Goal: Navigation & Orientation: Find specific page/section

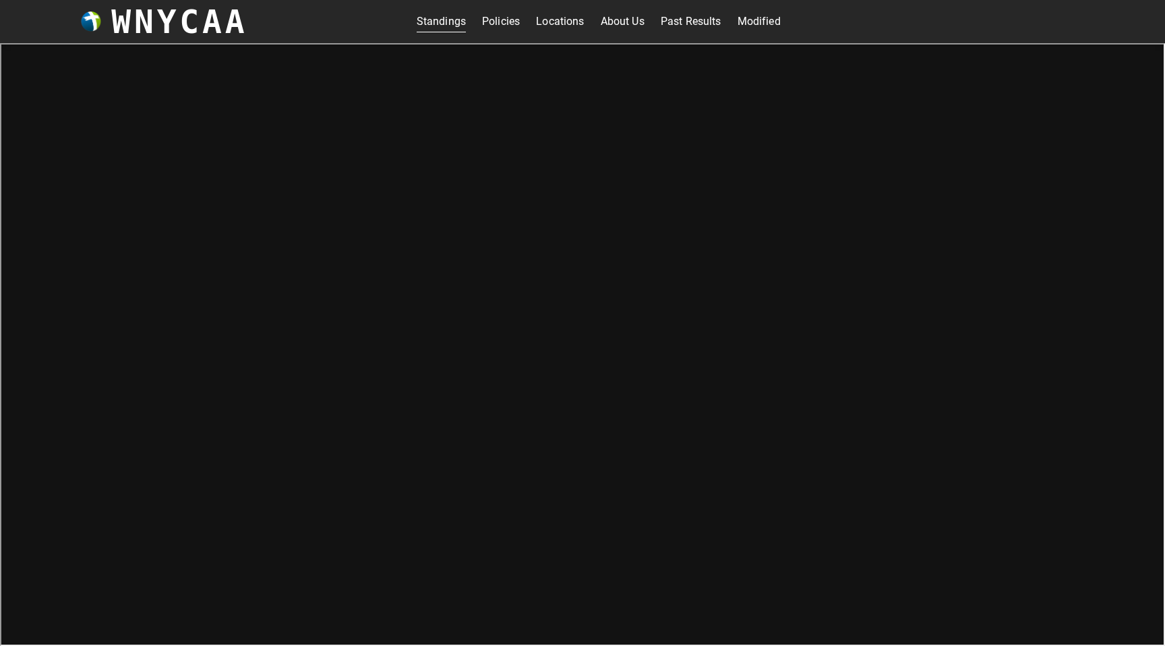
scroll to position [4, 0]
click at [684, 21] on link "Past Results" at bounding box center [690, 18] width 61 height 22
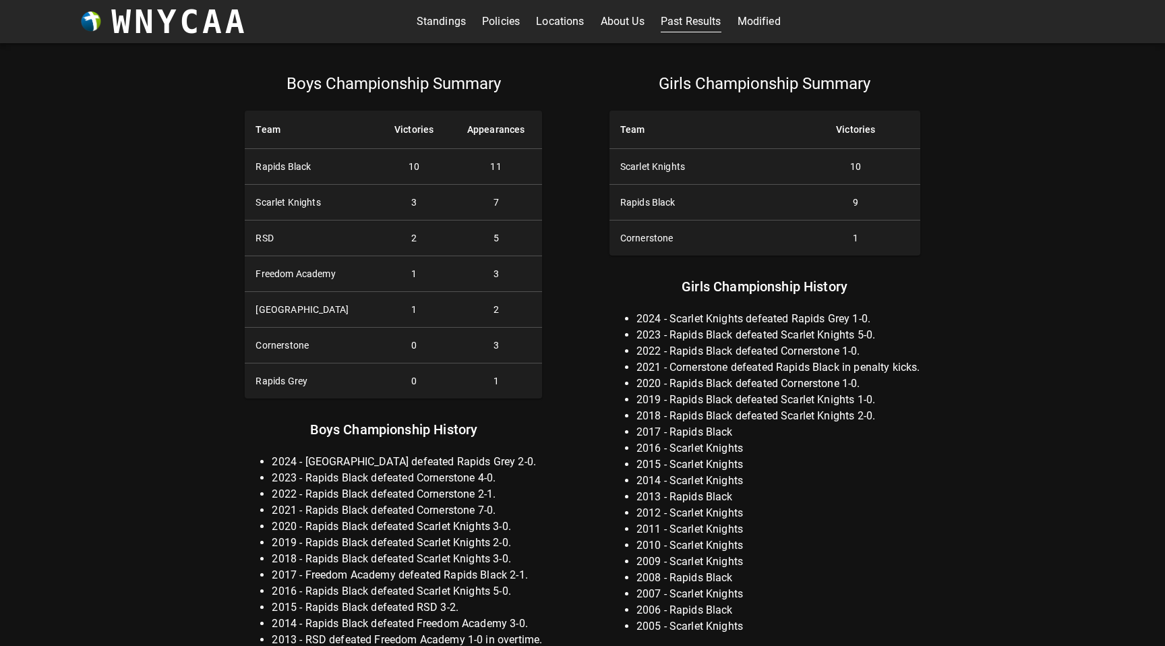
click at [613, 26] on link "About Us" at bounding box center [622, 22] width 44 height 22
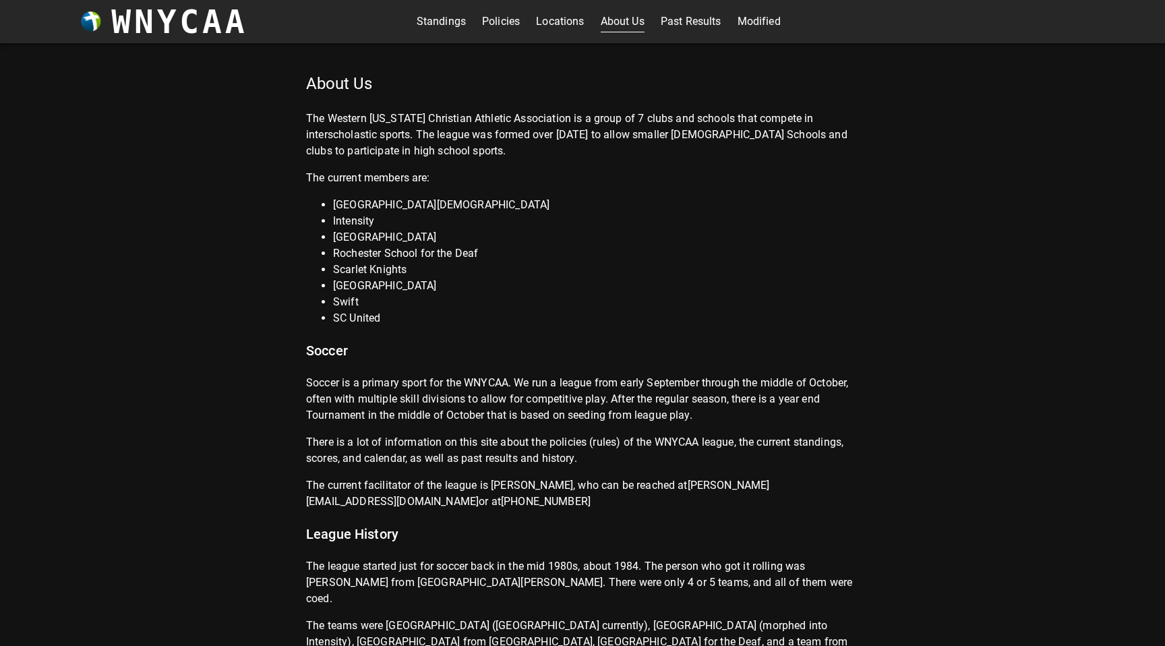
click at [551, 19] on link "Locations" at bounding box center [560, 22] width 48 height 22
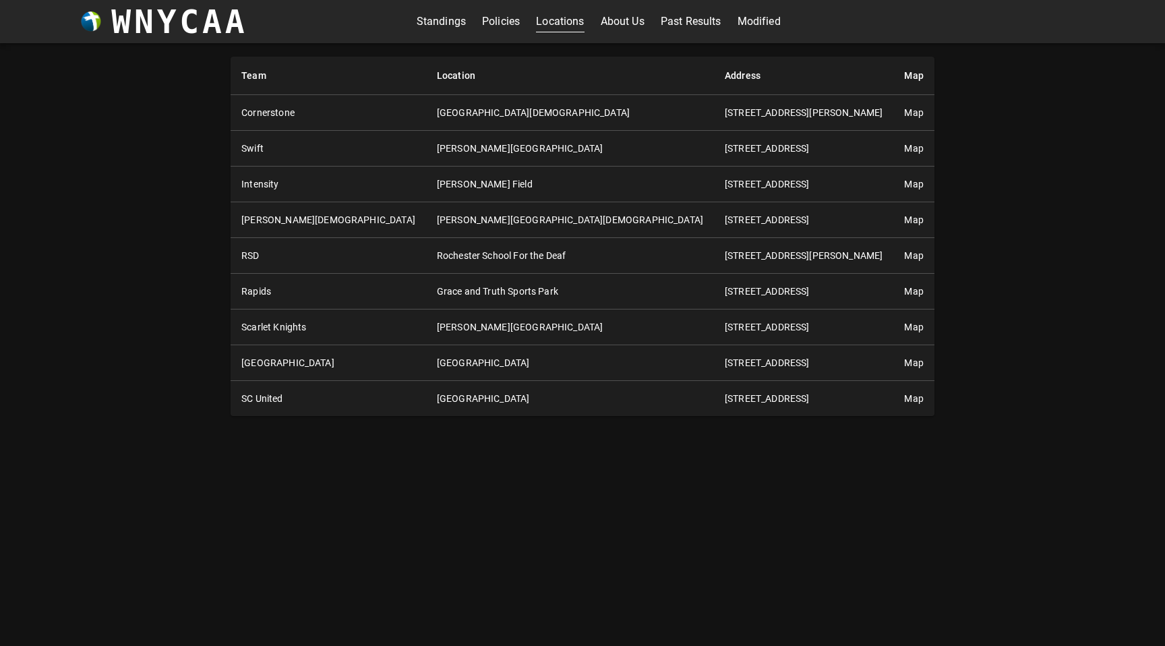
click at [499, 17] on link "Policies" at bounding box center [501, 22] width 38 height 22
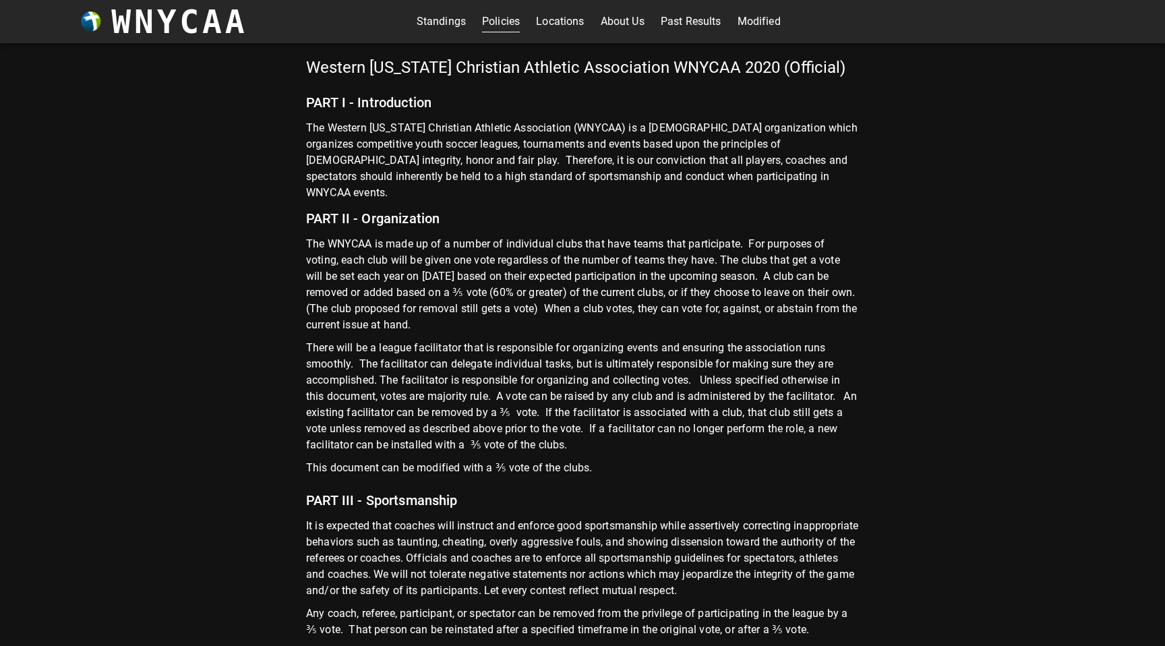
click at [457, 24] on link "Standings" at bounding box center [441, 22] width 49 height 22
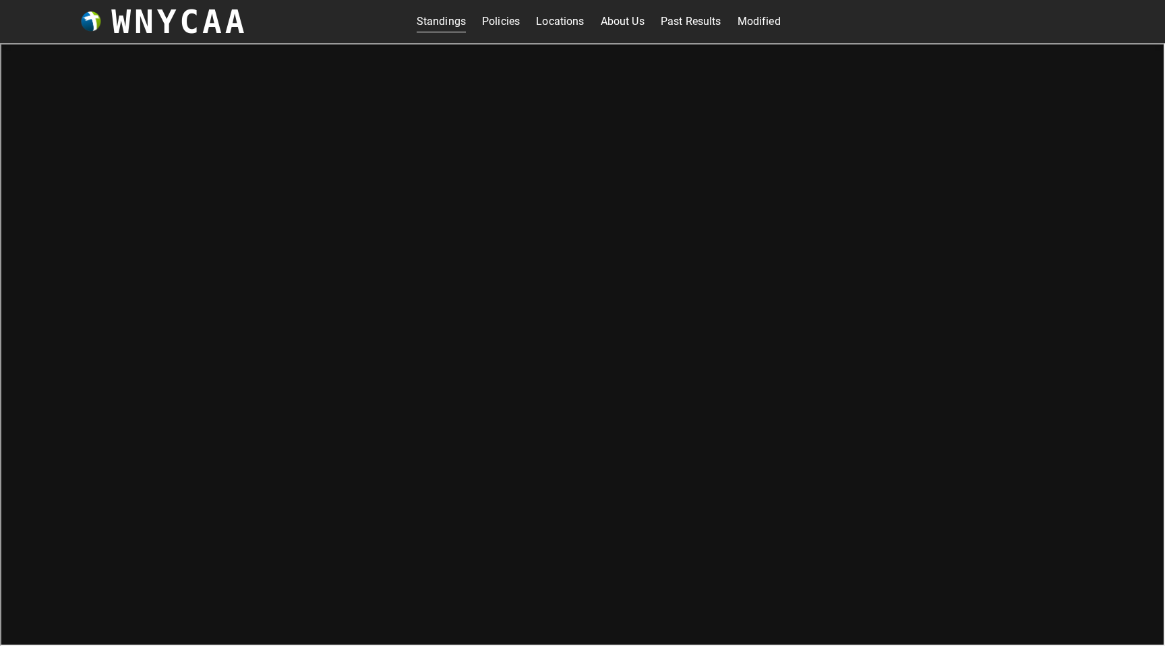
click at [448, 21] on link "Standings" at bounding box center [441, 22] width 49 height 22
click at [197, 24] on h3 "WNYCAA" at bounding box center [179, 22] width 136 height 38
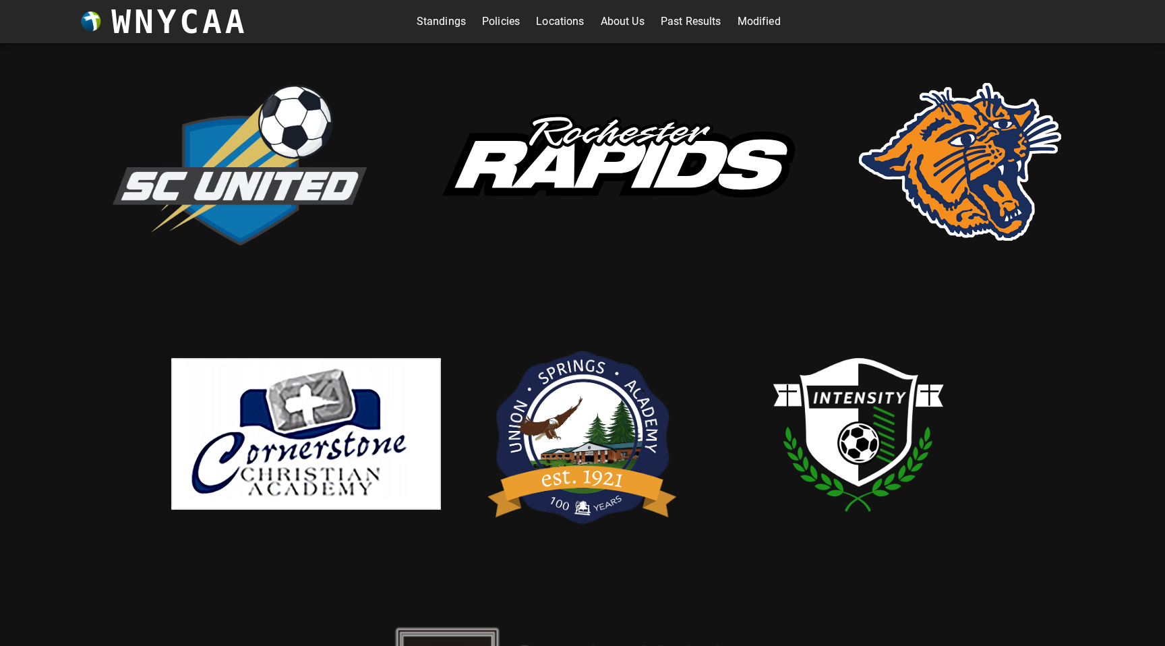
click at [251, 125] on img at bounding box center [239, 162] width 270 height 184
click at [448, 23] on link "Standings" at bounding box center [441, 22] width 49 height 22
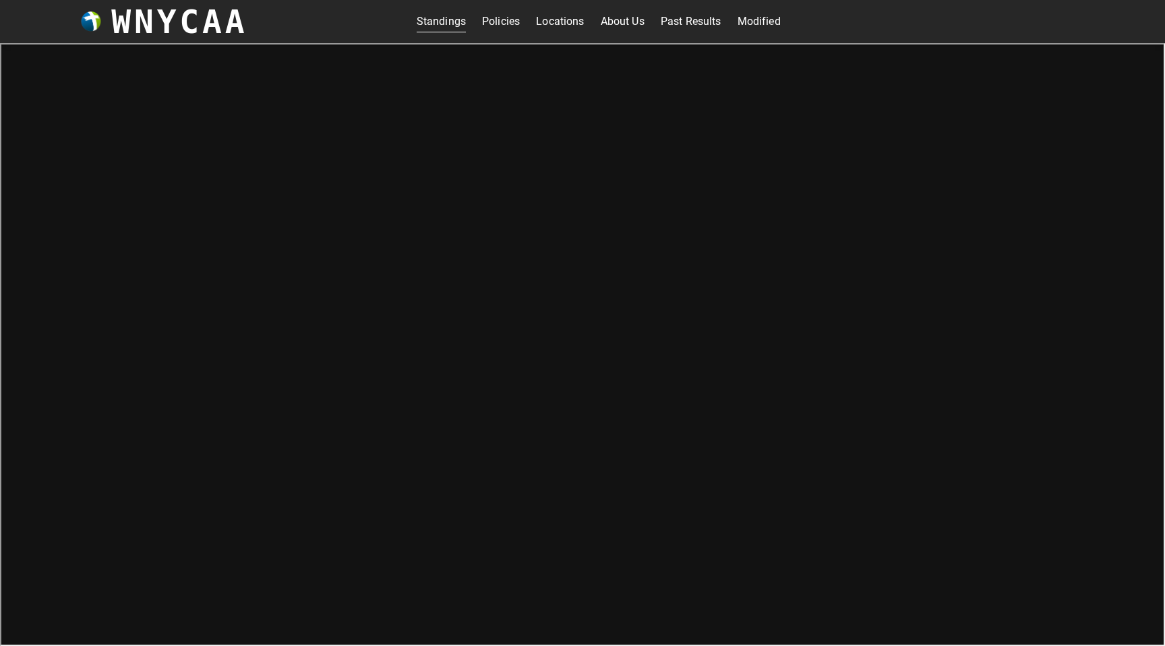
scroll to position [4, 0]
click at [469, 19] on div "Standings Policies Locations About Us Past Results Modified" at bounding box center [599, 18] width 364 height 22
click at [460, 14] on link "Standings" at bounding box center [441, 18] width 49 height 22
click at [758, 16] on link "Modified" at bounding box center [758, 18] width 43 height 22
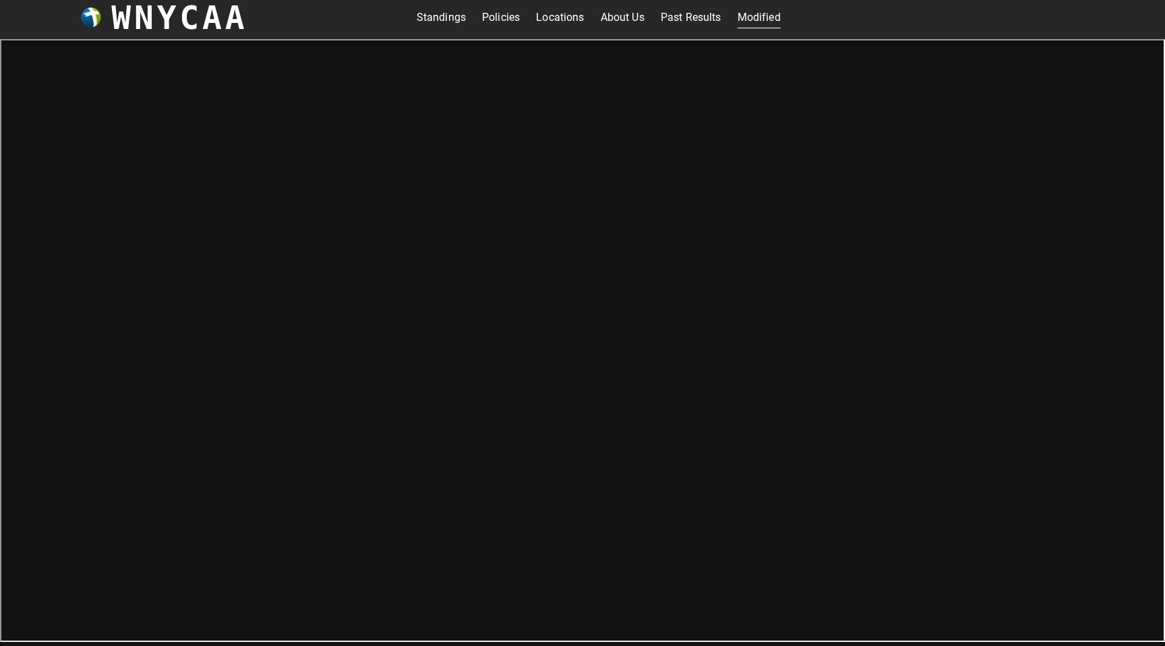
click at [447, 16] on link "Standings" at bounding box center [441, 18] width 49 height 22
click at [452, 14] on link "Standings" at bounding box center [441, 18] width 49 height 22
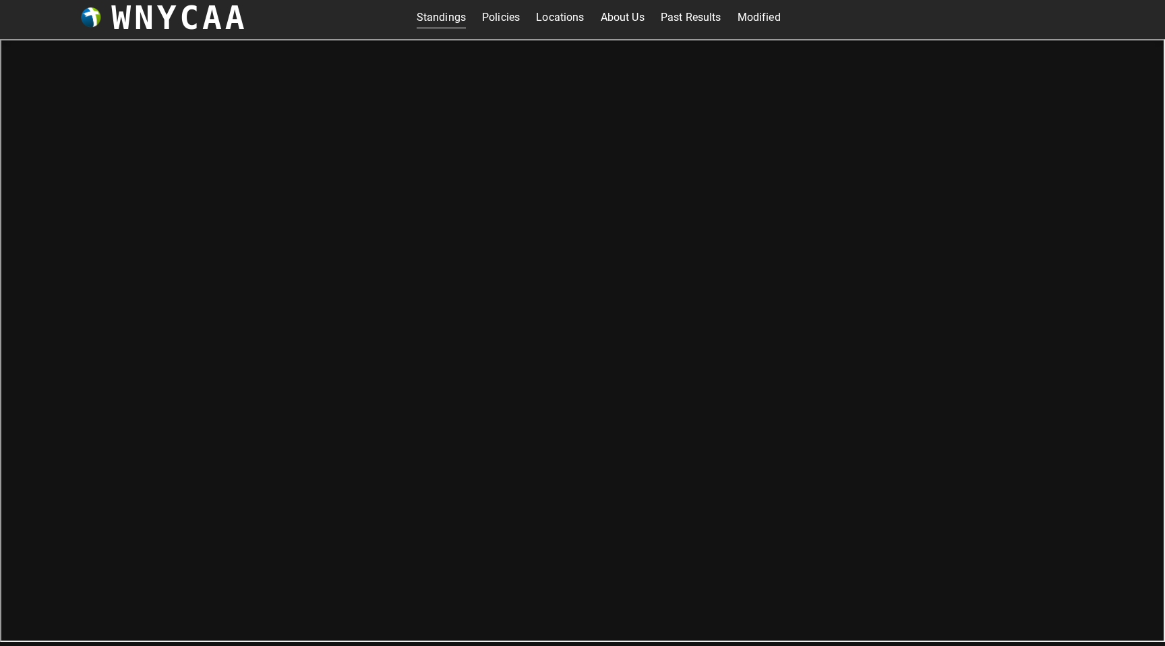
click at [452, 14] on link "Standings" at bounding box center [441, 18] width 49 height 22
click at [494, 18] on link "Policies" at bounding box center [501, 18] width 38 height 22
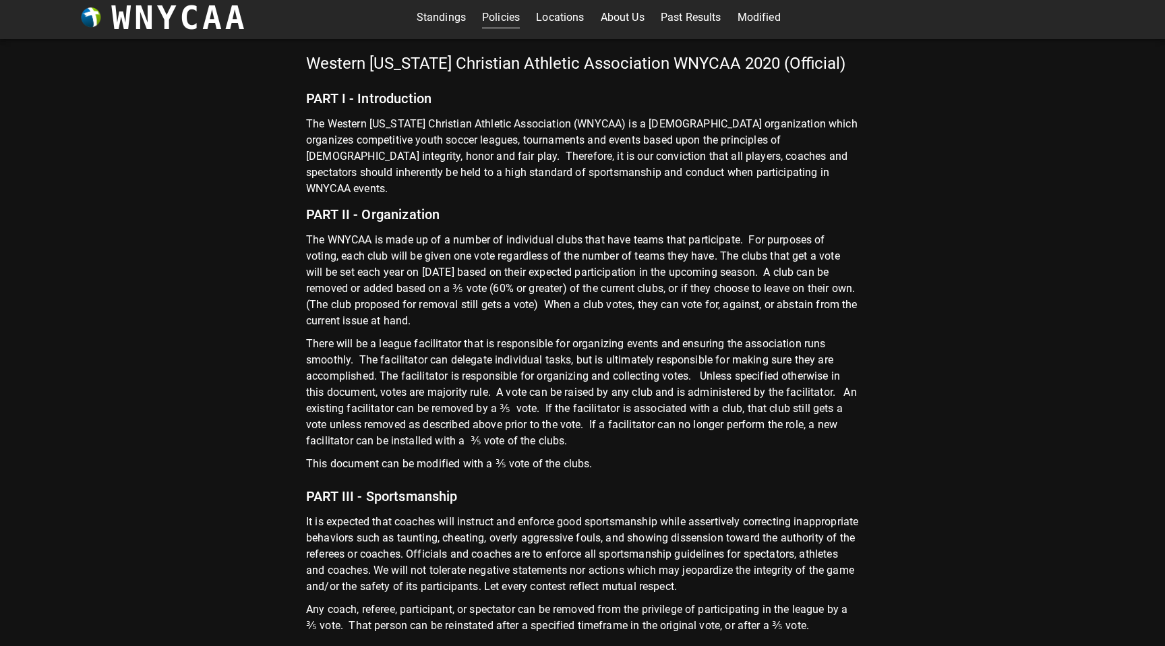
click at [454, 16] on link "Standings" at bounding box center [441, 18] width 49 height 22
